Goal: Transaction & Acquisition: Purchase product/service

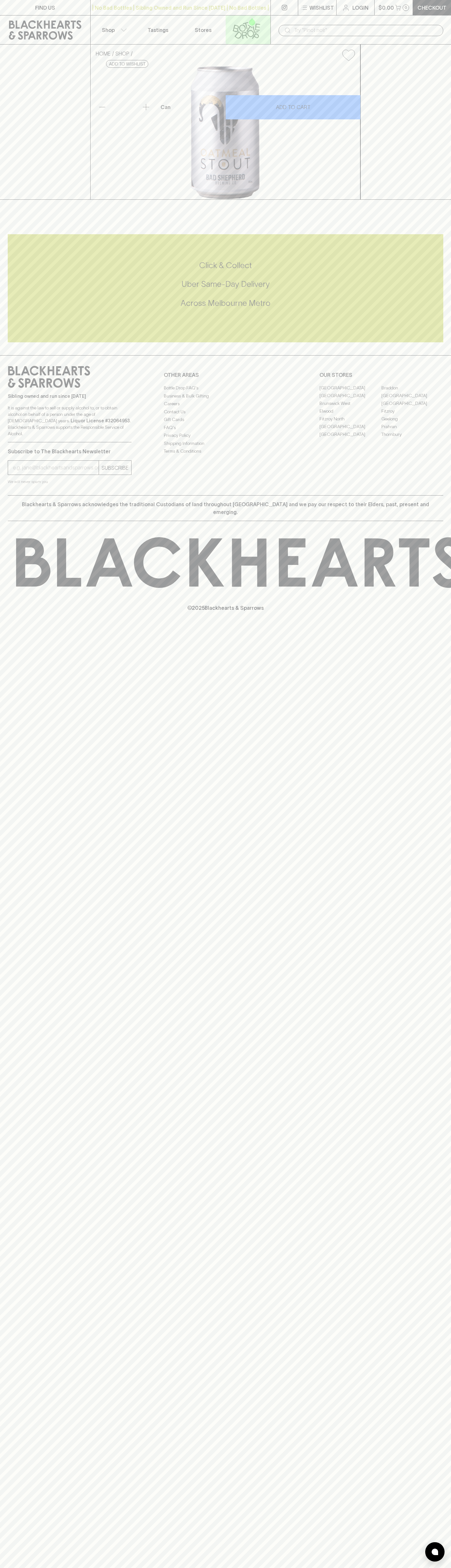
click at [229, 20] on icon at bounding box center [246, 28] width 37 height 21
click at [432, 1549] on img at bounding box center [435, 1552] width 6 height 6
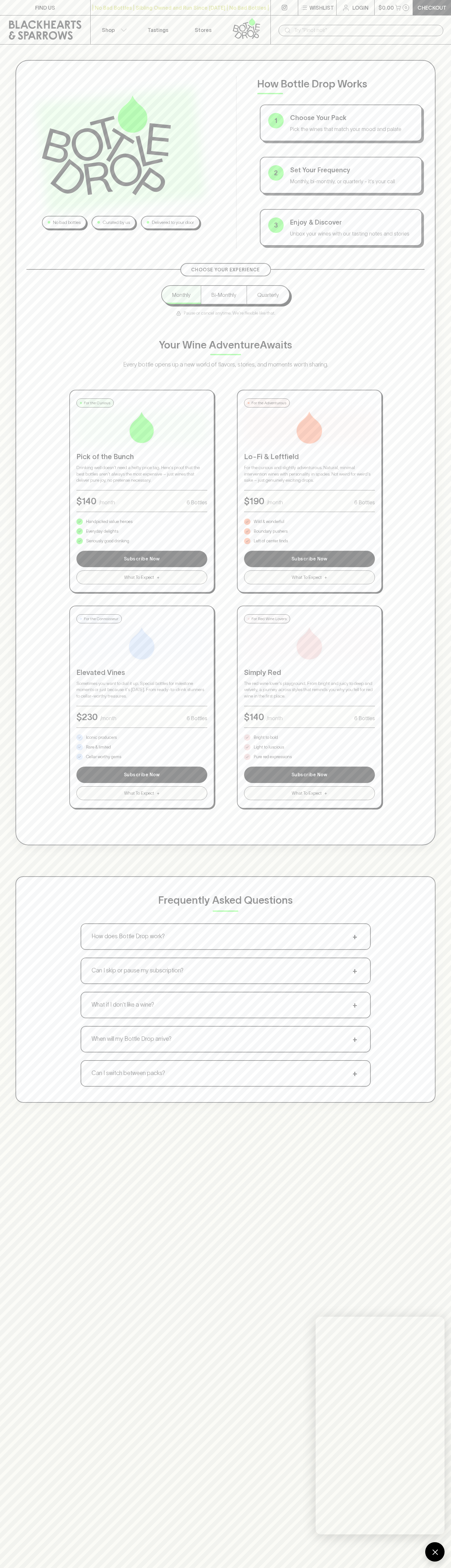
click at [73, 1567] on html "FIND US | No Bad Bottles | Sibling Owned and Run Since [DATE] | No Bad Bottles …" at bounding box center [226, 1013] width 451 height 2027
click at [21, 627] on div "No bad bottles Curated by us Delivered to your door How Bottle Drop Works 1 Cho…" at bounding box center [226, 452] width 420 height 785
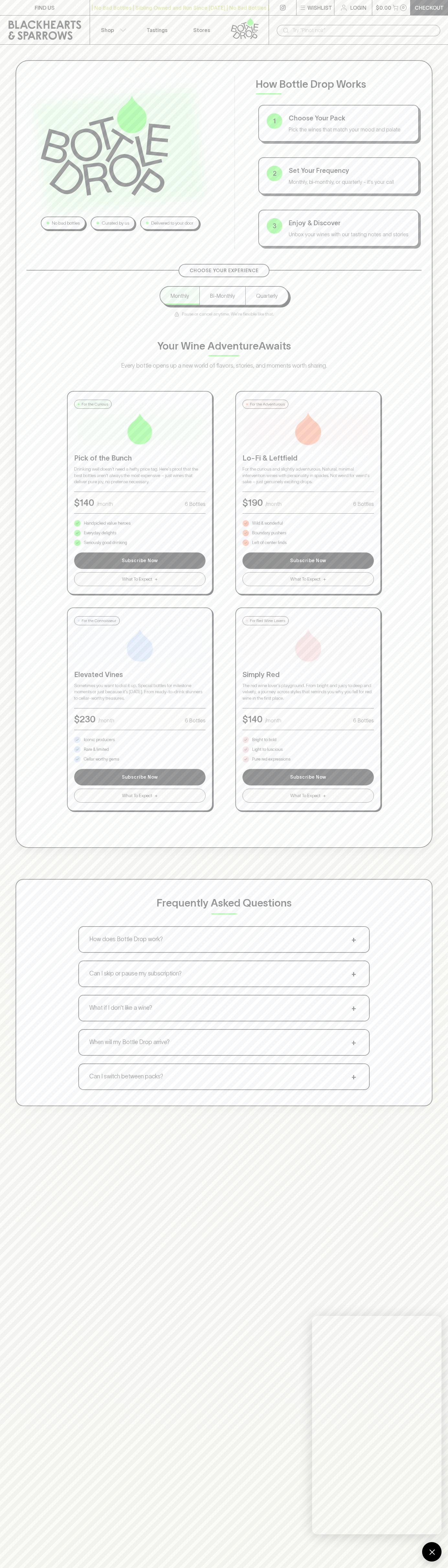
click at [265, 740] on p "Bright to bold" at bounding box center [265, 740] width 25 height 6
